Goal: Task Accomplishment & Management: Manage account settings

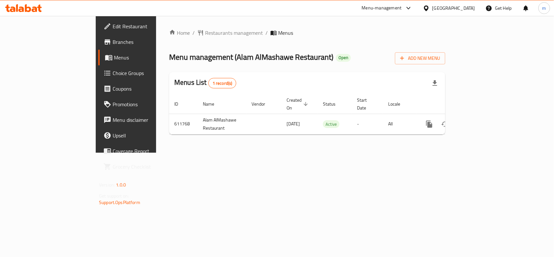
click at [451, 7] on div "United Arab Emirates" at bounding box center [453, 8] width 43 height 7
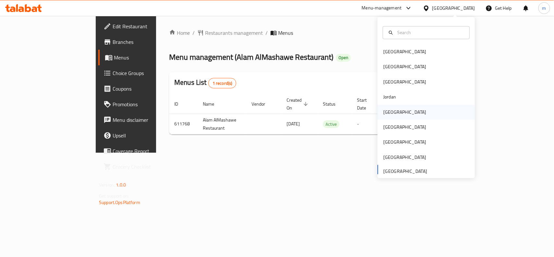
click at [385, 114] on div "[GEOGRAPHIC_DATA]" at bounding box center [404, 111] width 43 height 7
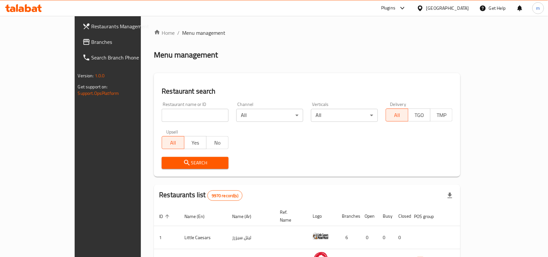
click at [395, 6] on div "Plugins" at bounding box center [388, 8] width 14 height 8
click at [372, 72] on div "Restaurant-Management" at bounding box center [369, 73] width 51 height 7
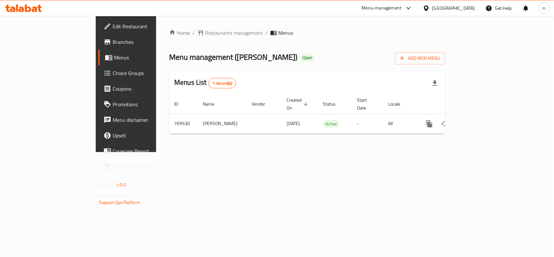
click at [113, 28] on span "Edit Restaurant" at bounding box center [148, 26] width 70 height 8
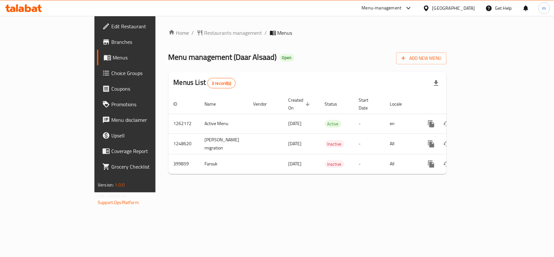
click at [36, 5] on icon at bounding box center [23, 8] width 37 height 8
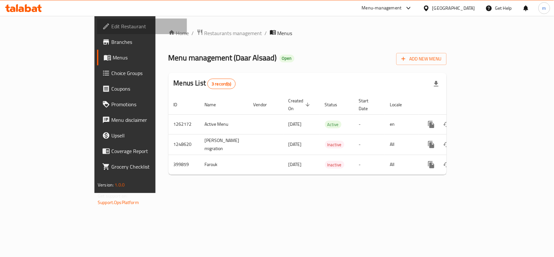
click at [111, 26] on span "Edit Restaurant" at bounding box center [146, 26] width 70 height 8
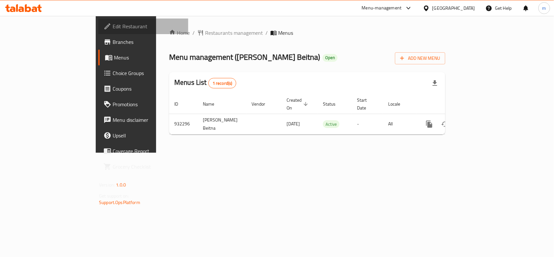
click at [113, 26] on span "Edit Restaurant" at bounding box center [148, 26] width 70 height 8
